Goal: Information Seeking & Learning: Check status

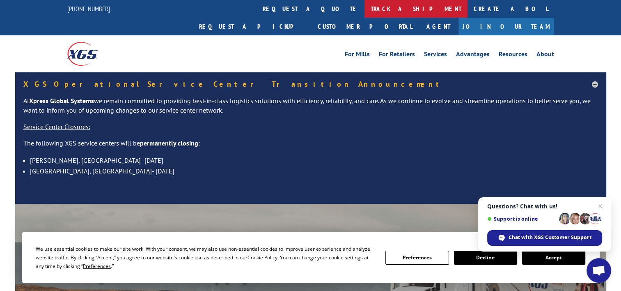
click at [364, 7] on link "track a shipment" at bounding box center [415, 9] width 103 height 18
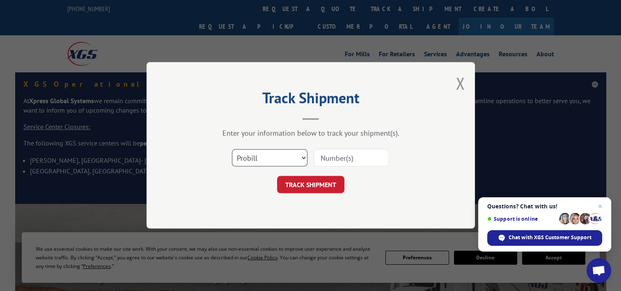
click at [271, 152] on select "Select category... Probill BOL PO" at bounding box center [270, 157] width 76 height 17
select select "po"
click at [232, 149] on select "Select category... Probill BOL PO" at bounding box center [270, 157] width 76 height 17
click at [339, 159] on input at bounding box center [352, 157] width 76 height 17
paste input "13502676"
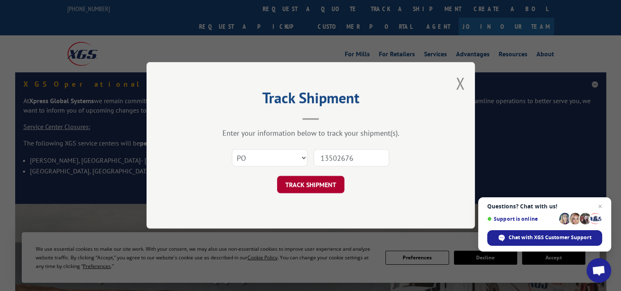
type input "13502676"
click at [311, 184] on button "TRACK SHIPMENT" at bounding box center [310, 184] width 67 height 17
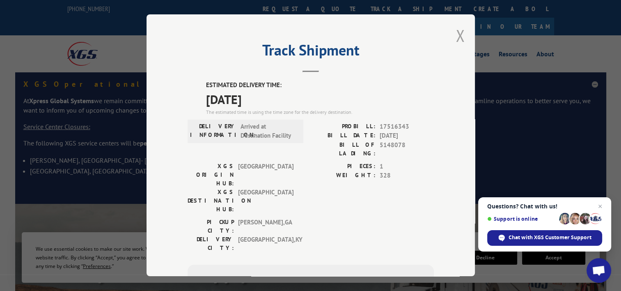
click at [457, 37] on button "Close modal" at bounding box center [460, 36] width 9 height 22
